Goal: Information Seeking & Learning: Find specific fact

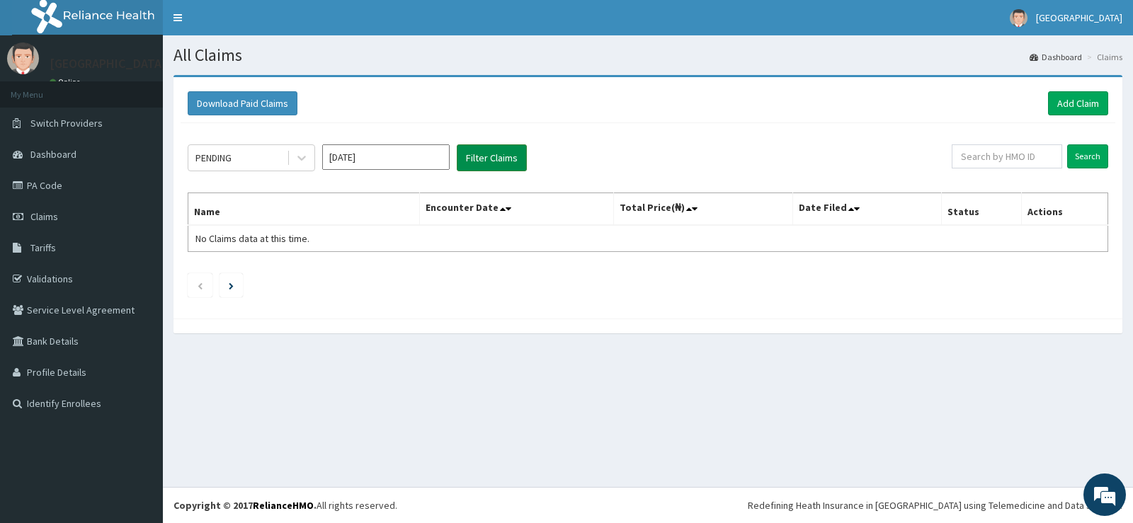
click at [509, 164] on button "Filter Claims" at bounding box center [492, 158] width 70 height 27
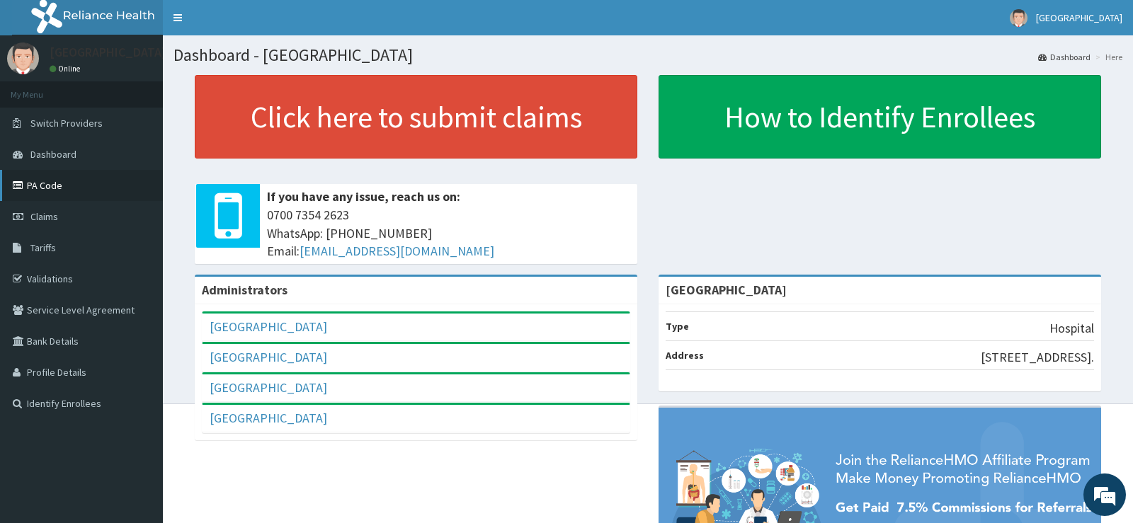
click at [58, 192] on link "PA Code" at bounding box center [81, 185] width 163 height 31
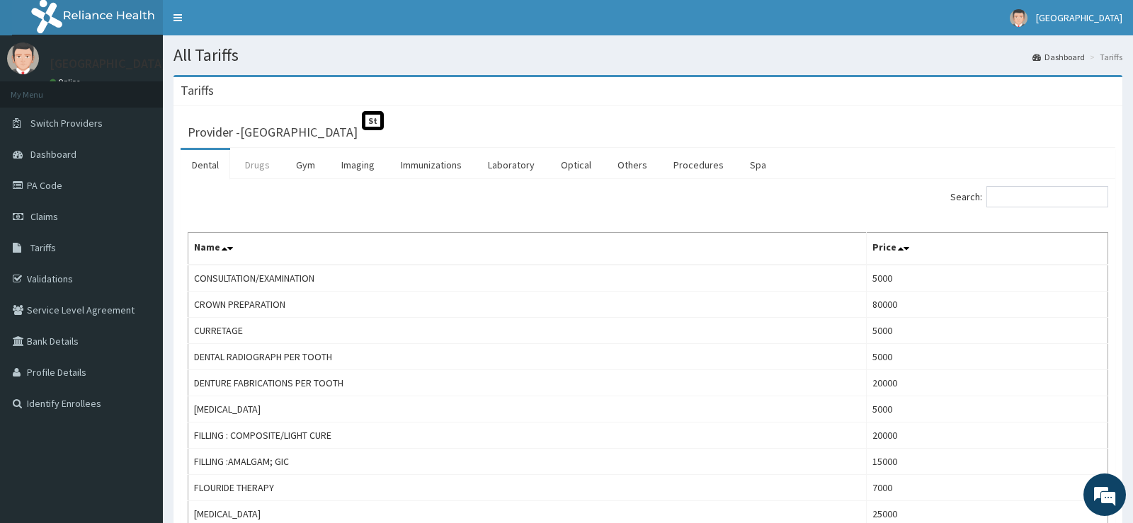
click at [257, 166] on link "Drugs" at bounding box center [257, 165] width 47 height 30
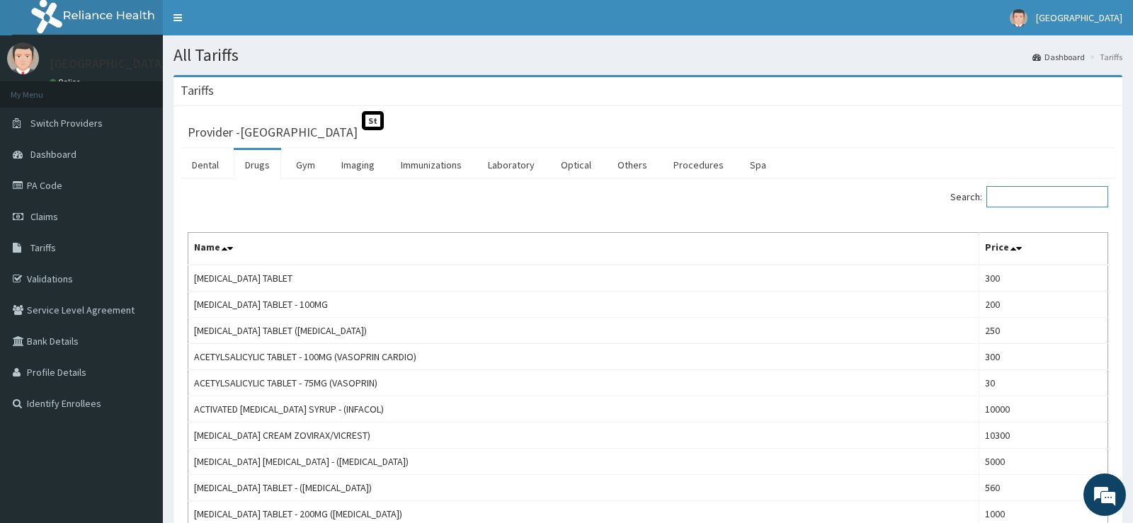
click at [1018, 198] on input "Search:" at bounding box center [1048, 196] width 122 height 21
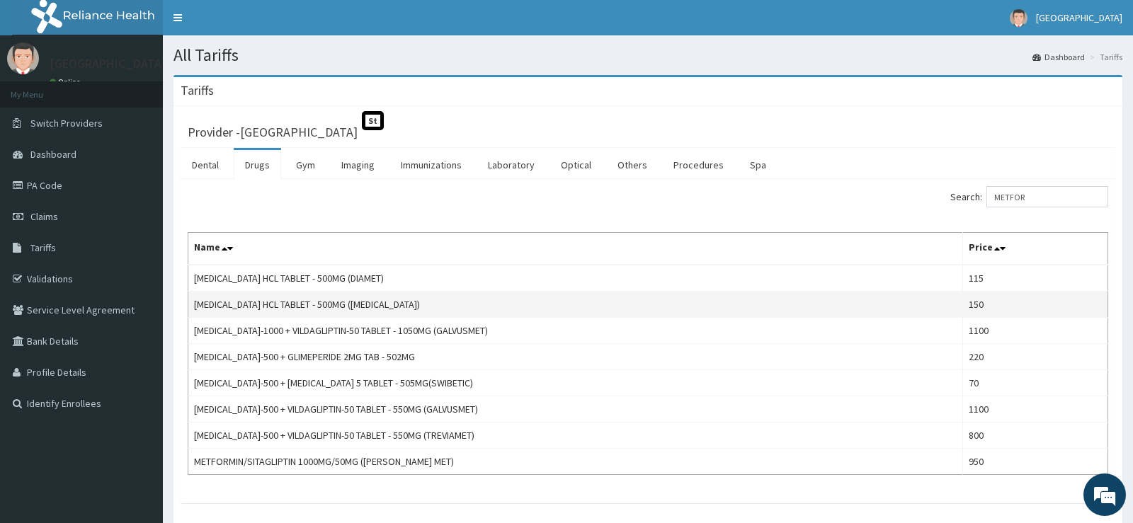
click at [978, 317] on td "150" at bounding box center [1035, 305] width 145 height 26
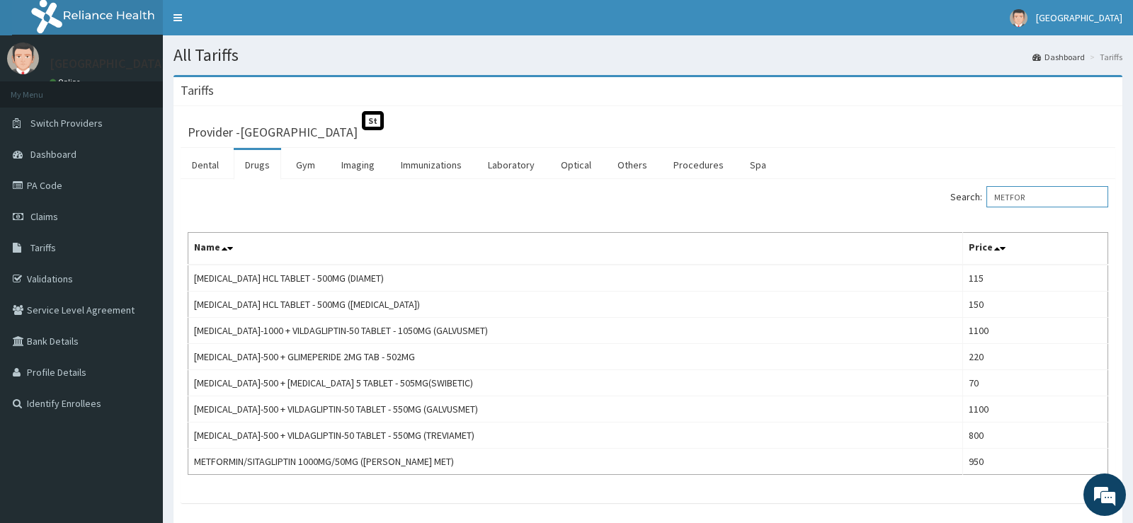
click at [1057, 194] on input "METFOR" at bounding box center [1048, 196] width 122 height 21
type input "M"
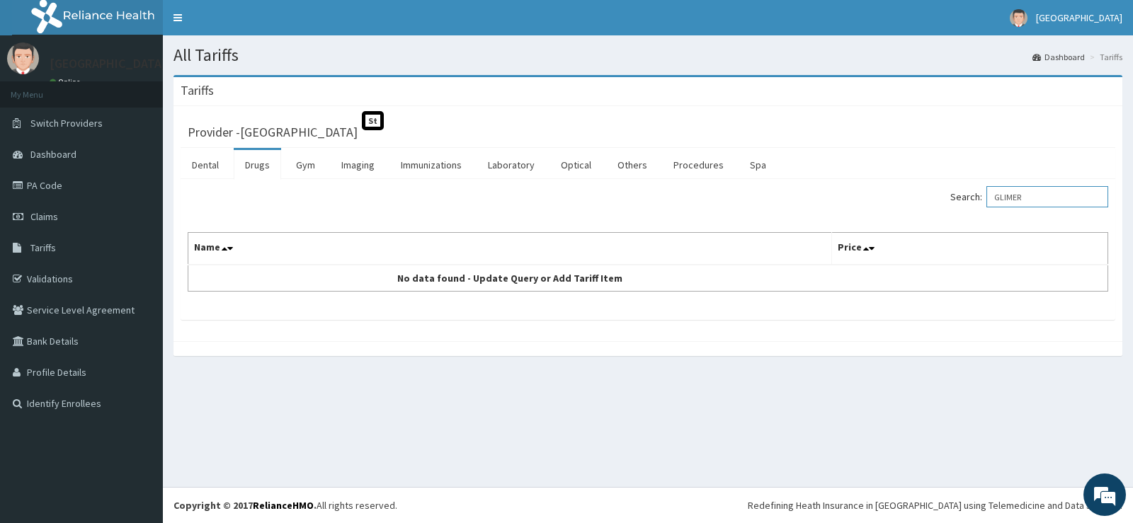
click at [1043, 198] on input "GLIMER" at bounding box center [1048, 196] width 122 height 21
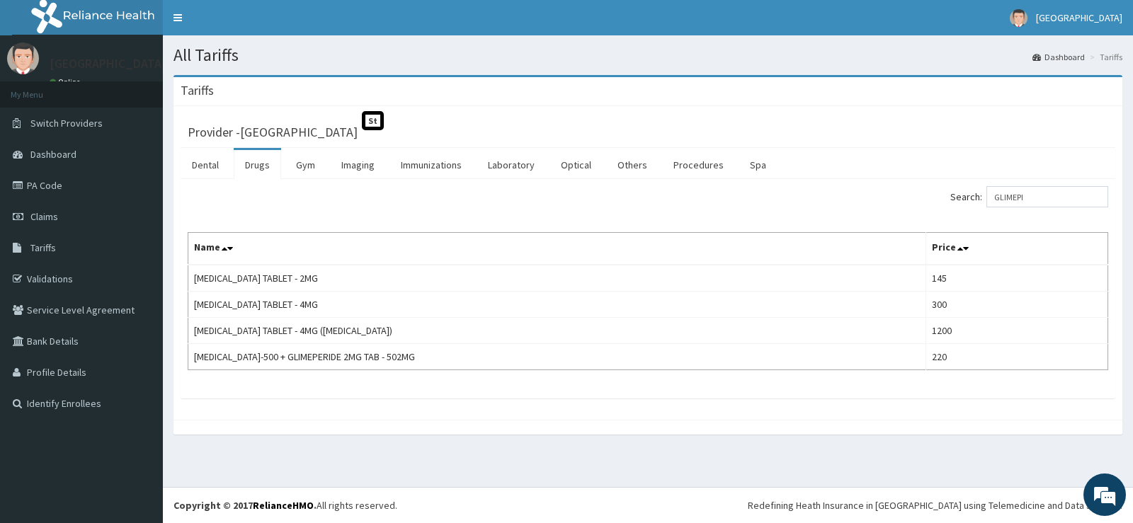
click at [1029, 255] on th "Price" at bounding box center [1018, 249] width 182 height 33
click at [1062, 188] on input "GLIMEPI" at bounding box center [1048, 196] width 122 height 21
type input "G"
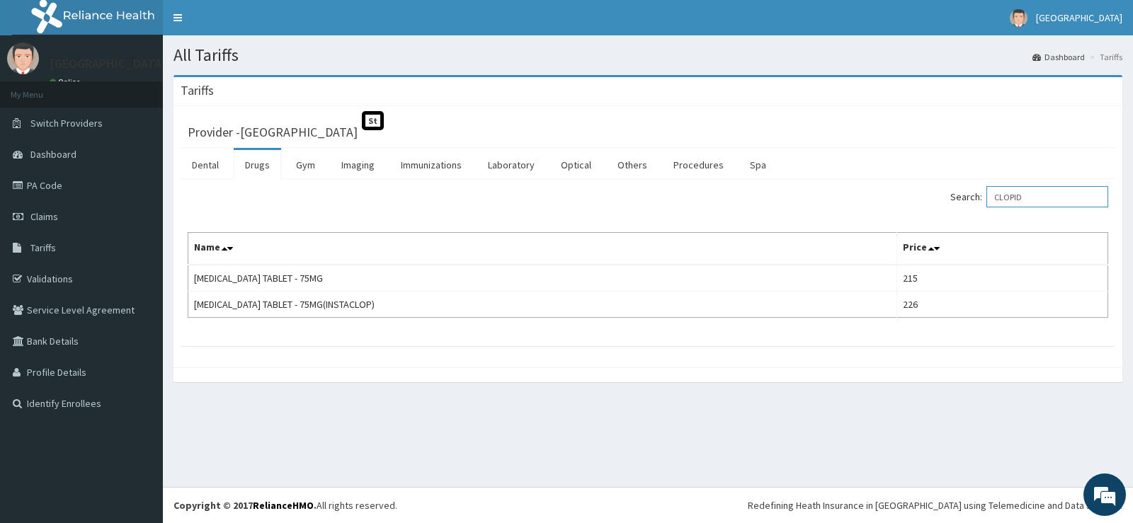
click at [1060, 198] on input "CLOPID" at bounding box center [1048, 196] width 122 height 21
type input "C"
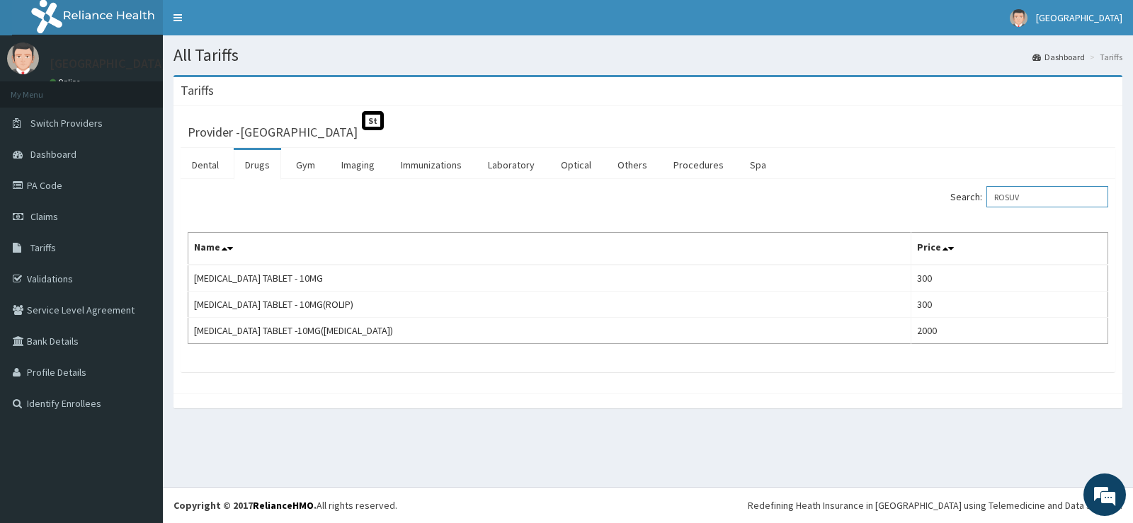
type input "ROSUV"
click at [941, 200] on div "Search: ROSUV" at bounding box center [884, 198] width 450 height 25
